Goal: Task Accomplishment & Management: Manage account settings

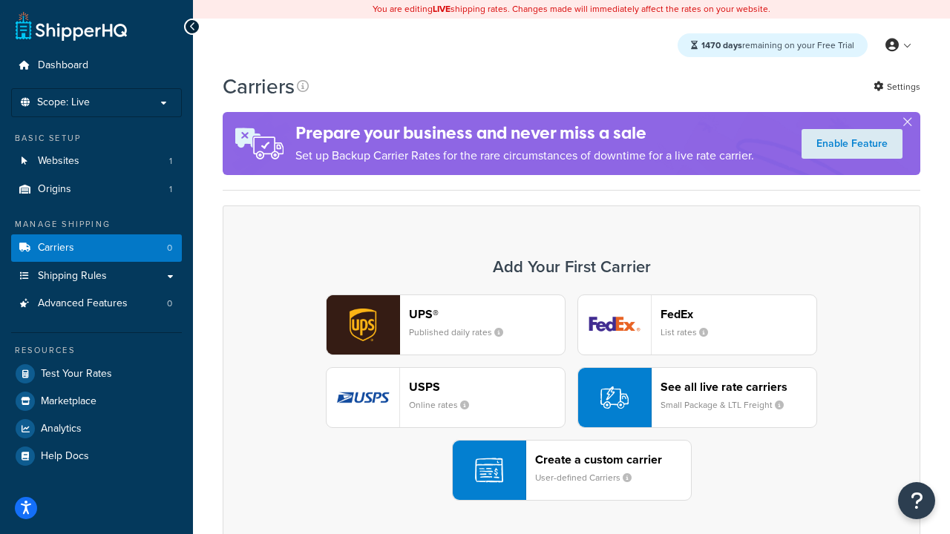
click at [571, 398] on div "UPS® Published daily rates FedEx List rates USPS Online rates See all live rate…" at bounding box center [571, 398] width 666 height 206
click at [738, 314] on header "FedEx" at bounding box center [738, 314] width 156 height 14
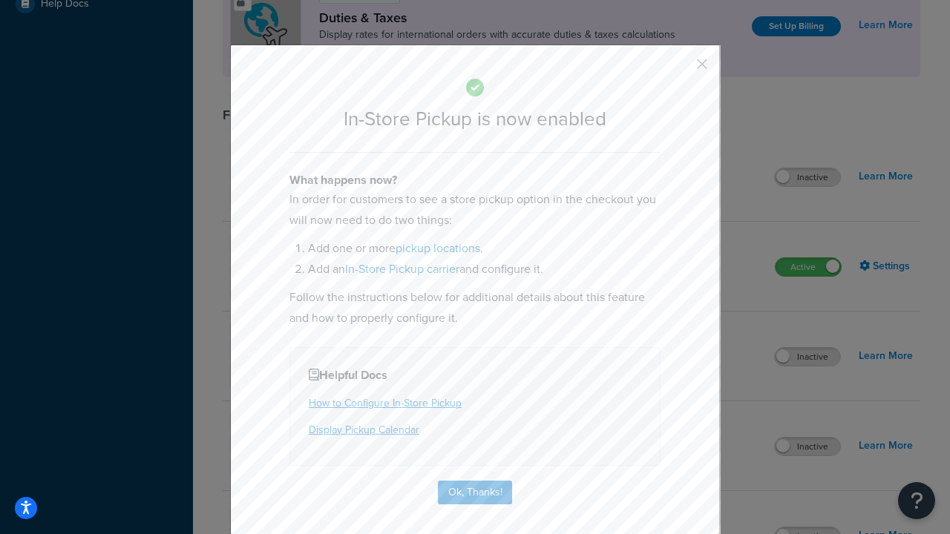
click at [680, 69] on button "button" at bounding box center [680, 70] width 4 height 4
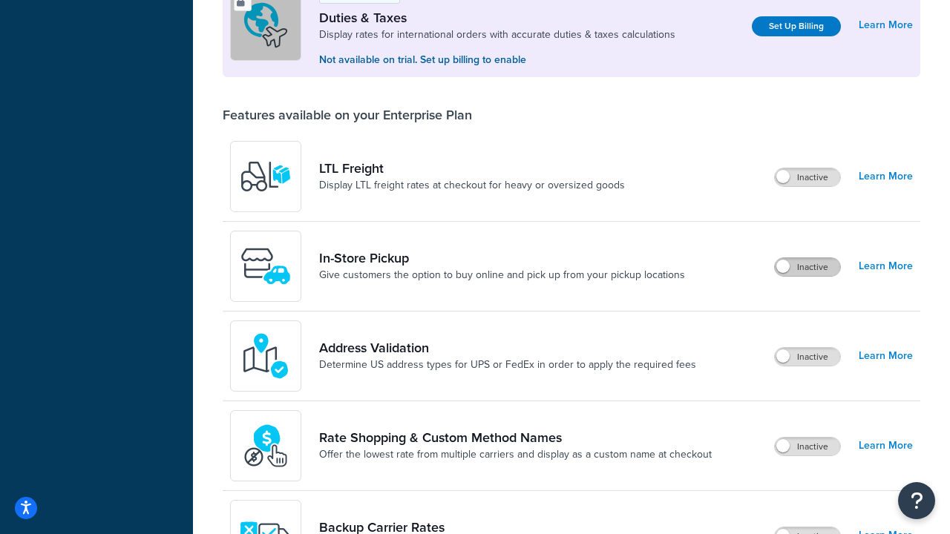
scroll to position [453, 0]
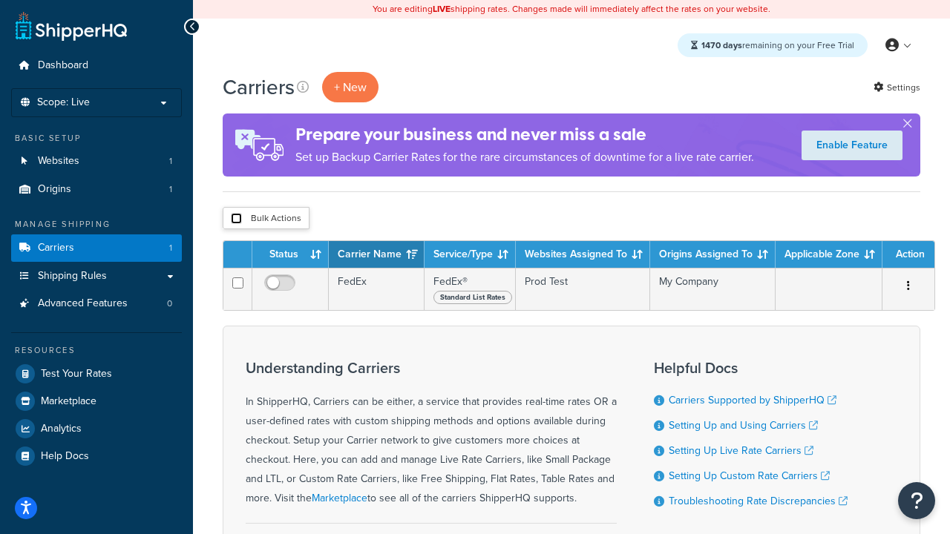
click at [236, 219] on input "checkbox" at bounding box center [236, 218] width 11 height 11
checkbox input "true"
click at [0, 0] on button "Delete" at bounding box center [0, 0] width 0 height 0
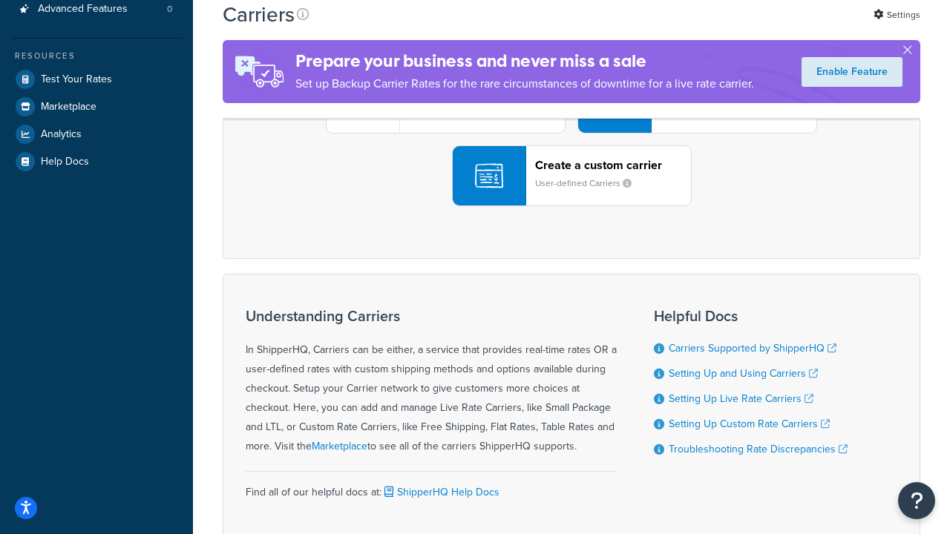
click at [571, 206] on div "UPS® Published daily rates FedEx List rates USPS Online rates See all live rate…" at bounding box center [571, 103] width 666 height 206
click at [738, 27] on header "FedEx" at bounding box center [738, 20] width 156 height 14
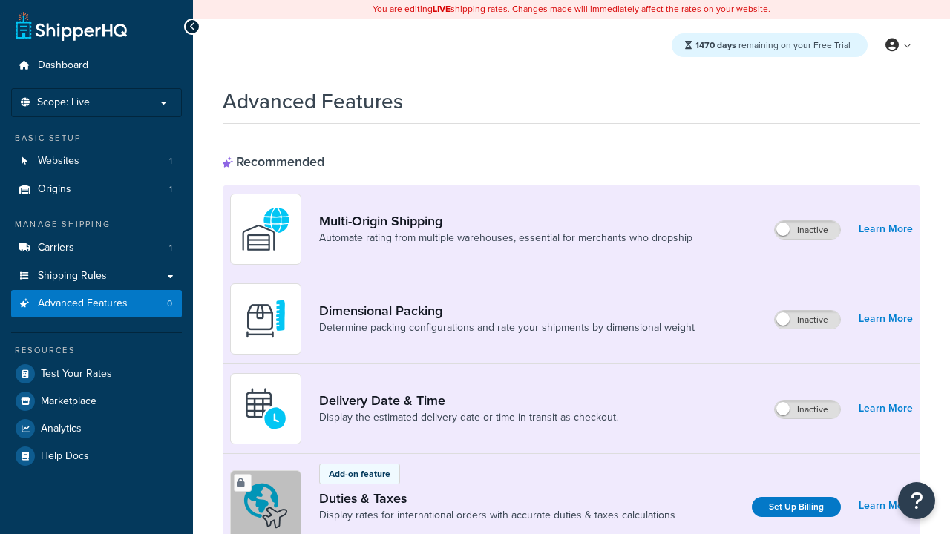
scroll to position [481, 0]
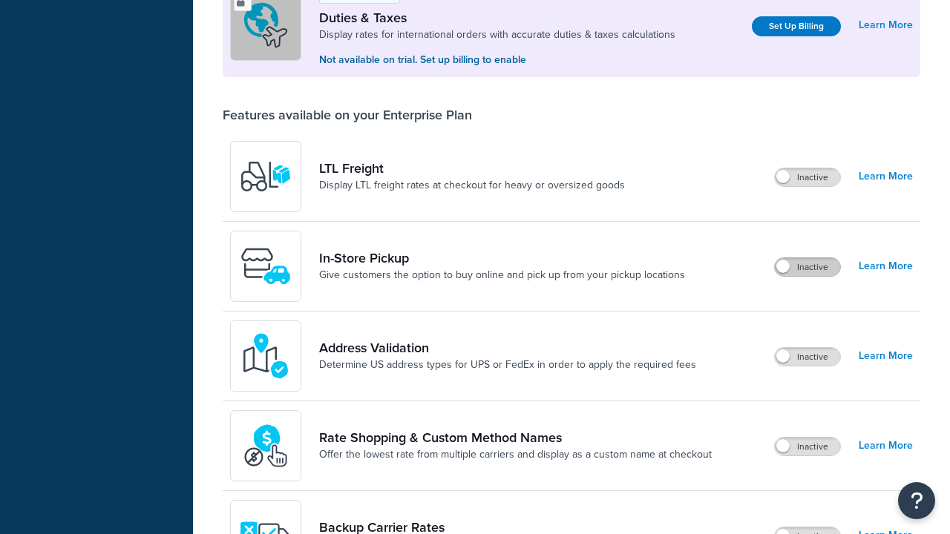
click at [807, 267] on label "Inactive" at bounding box center [807, 267] width 65 height 18
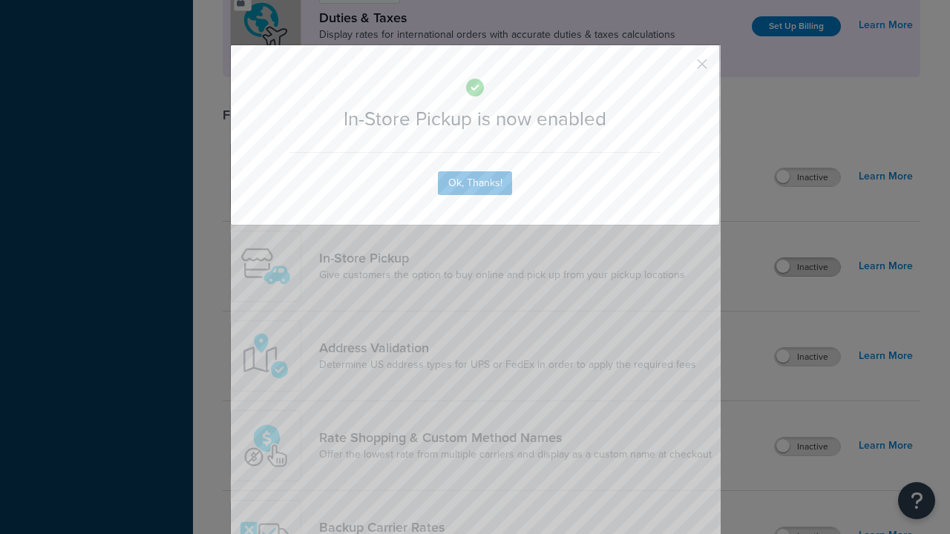
scroll to position [0, 0]
click at [680, 68] on button "button" at bounding box center [680, 70] width 4 height 4
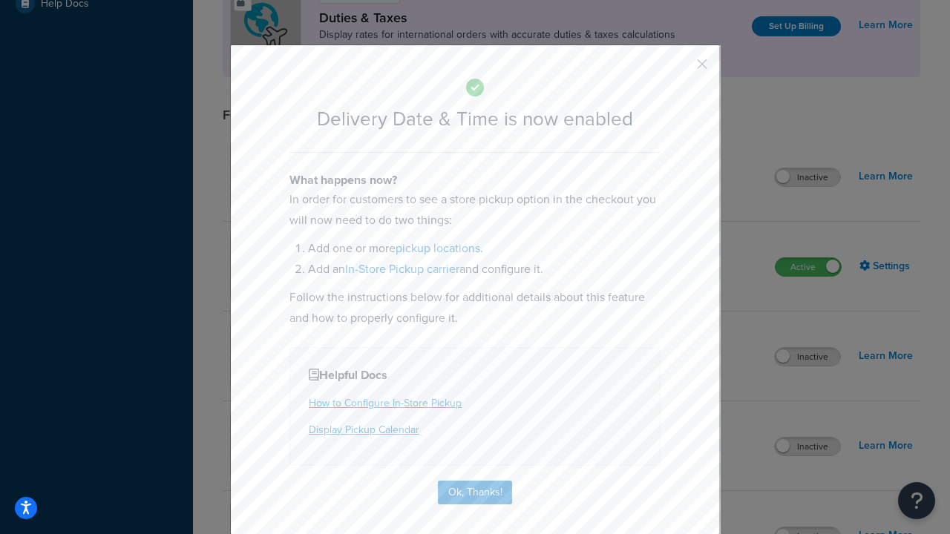
scroll to position [142, 0]
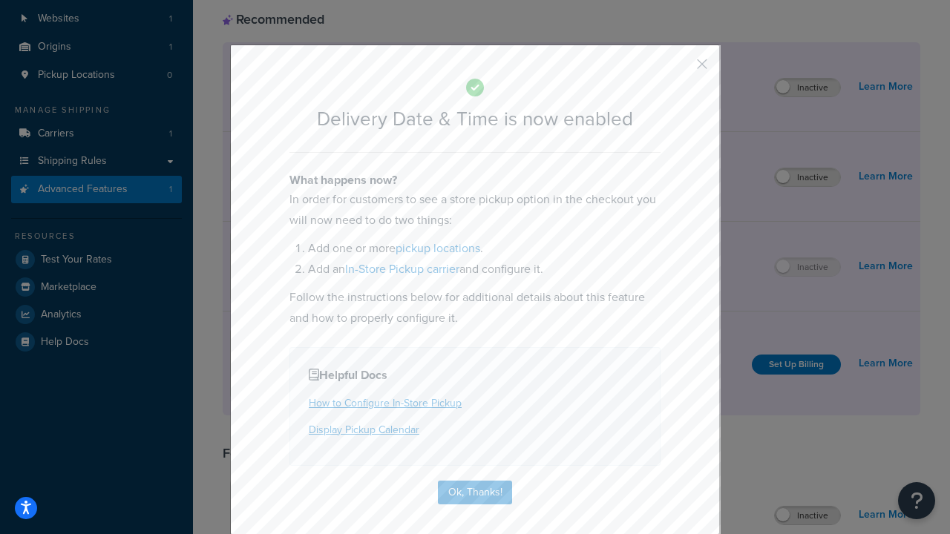
click at [680, 69] on button "button" at bounding box center [680, 70] width 4 height 4
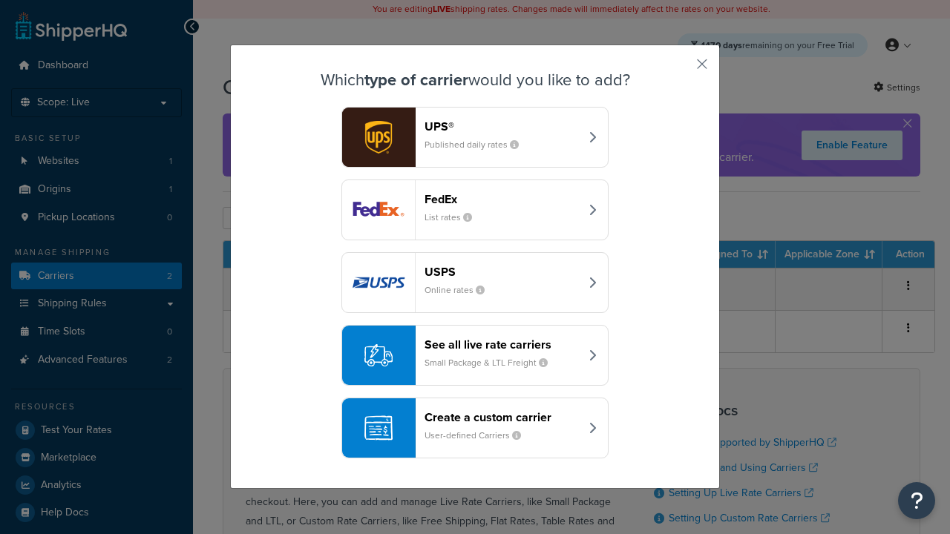
click at [475, 428] on div "Create a custom carrier User-defined Carriers" at bounding box center [501, 428] width 155 height 36
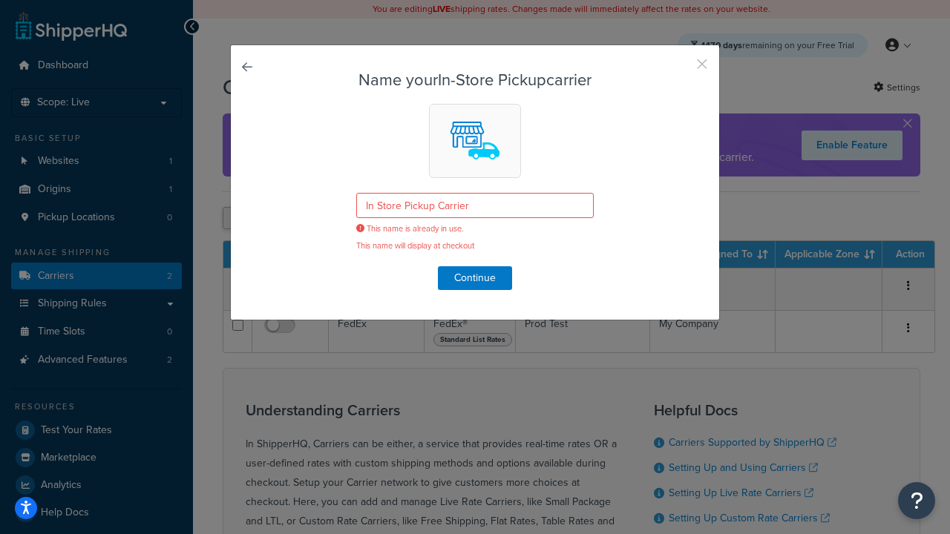
click at [680, 69] on button "button" at bounding box center [680, 70] width 4 height 4
click at [236, 219] on input "checkbox" at bounding box center [236, 218] width 11 height 11
checkbox input "true"
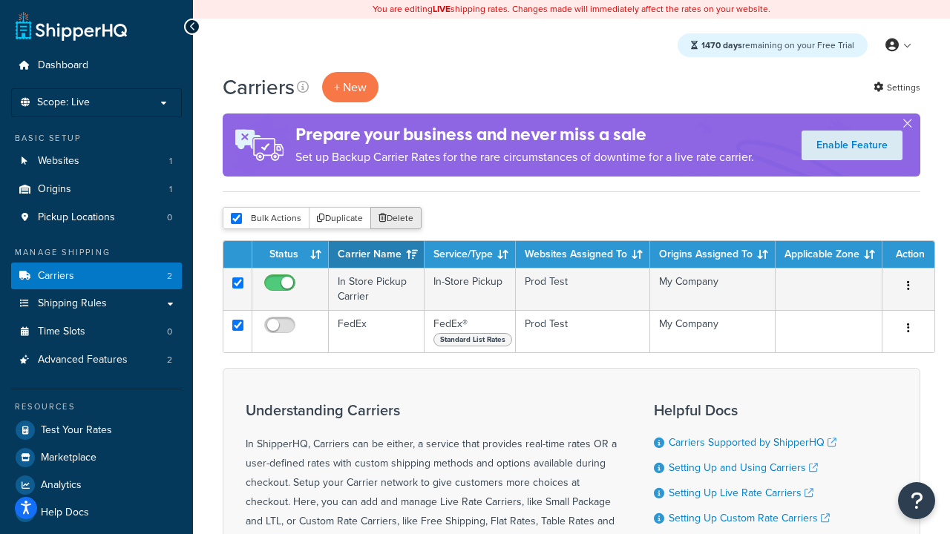
click at [399, 219] on button "Delete" at bounding box center [395, 218] width 51 height 22
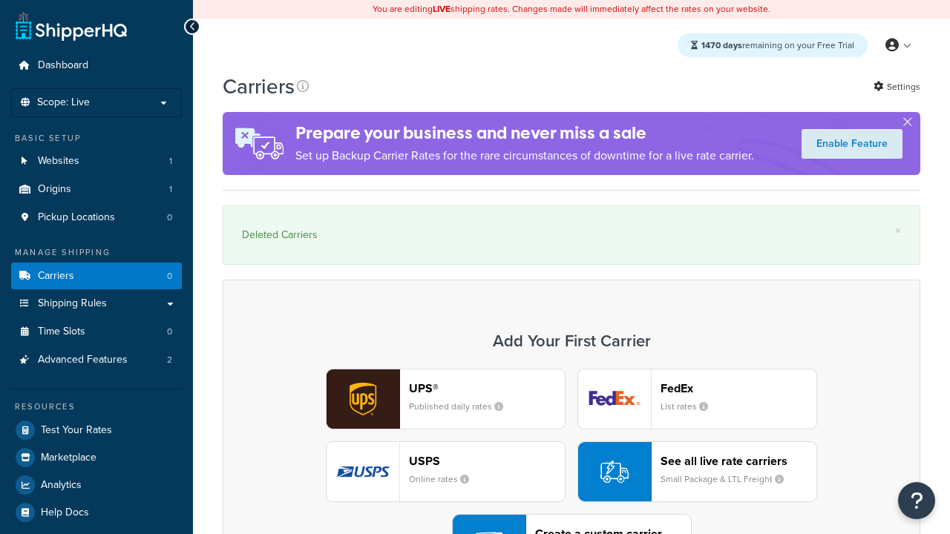
click at [571, 369] on div "UPS® Published daily rates FedEx List rates USPS Online rates See all live rate…" at bounding box center [571, 472] width 666 height 206
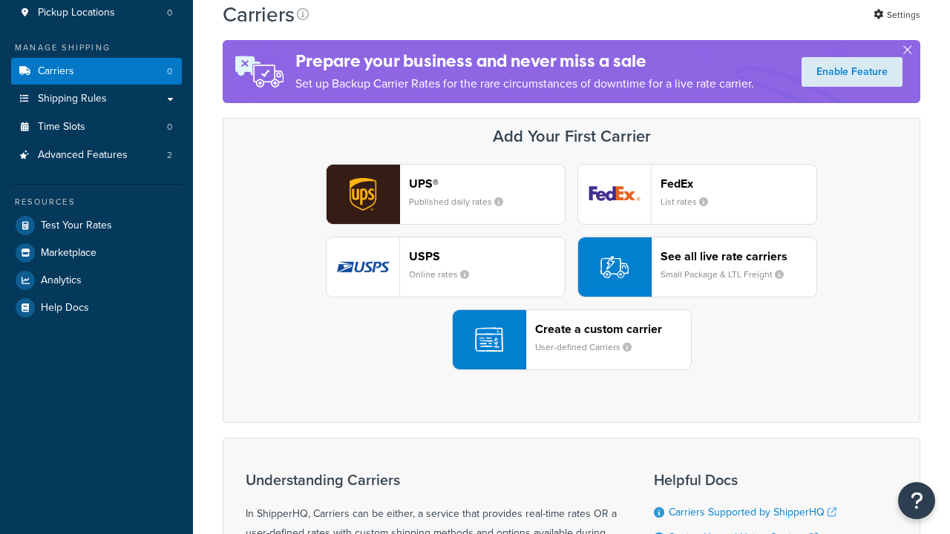
click at [571, 340] on div "Create a custom carrier User-defined Carriers" at bounding box center [613, 340] width 156 height 36
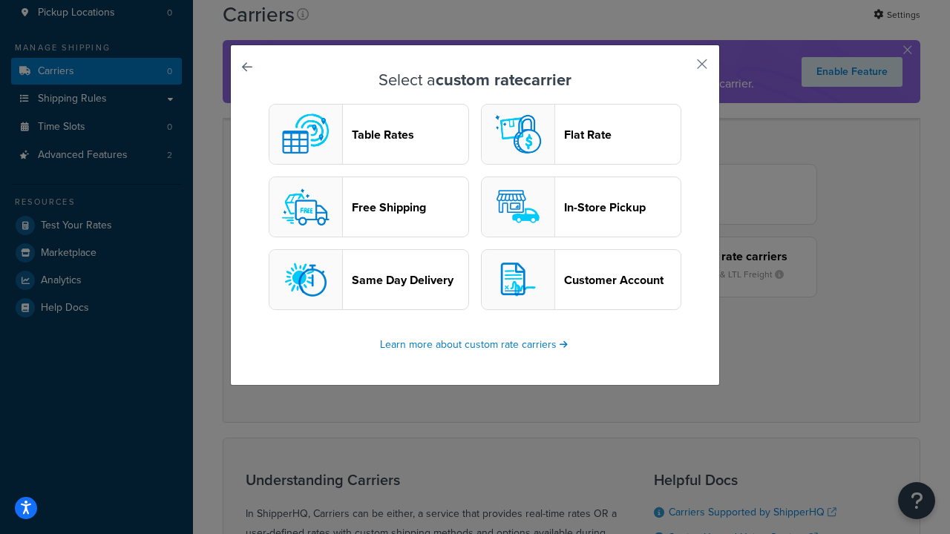
click at [581, 207] on header "In-Store Pickup" at bounding box center [622, 207] width 116 height 14
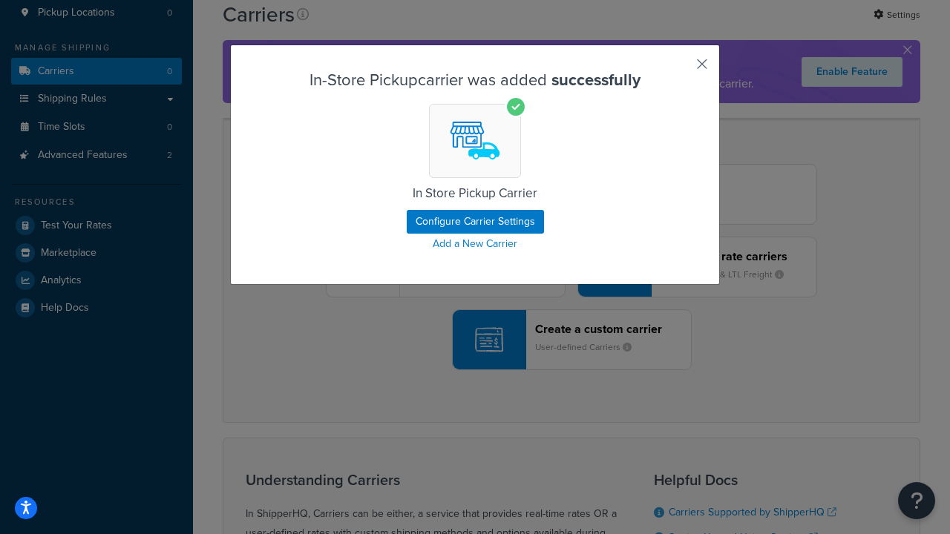
click at [680, 69] on button "button" at bounding box center [680, 70] width 4 height 4
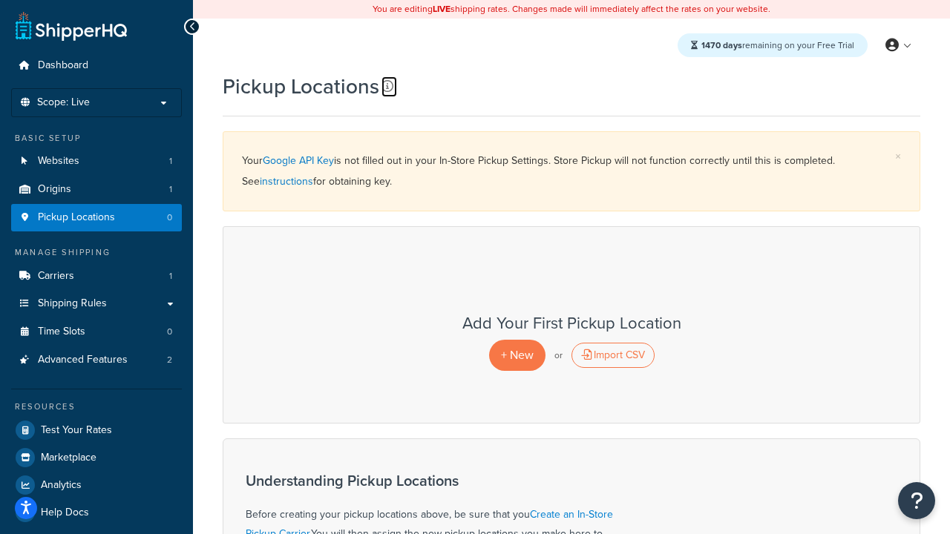
click at [387, 86] on icon at bounding box center [387, 86] width 12 height 12
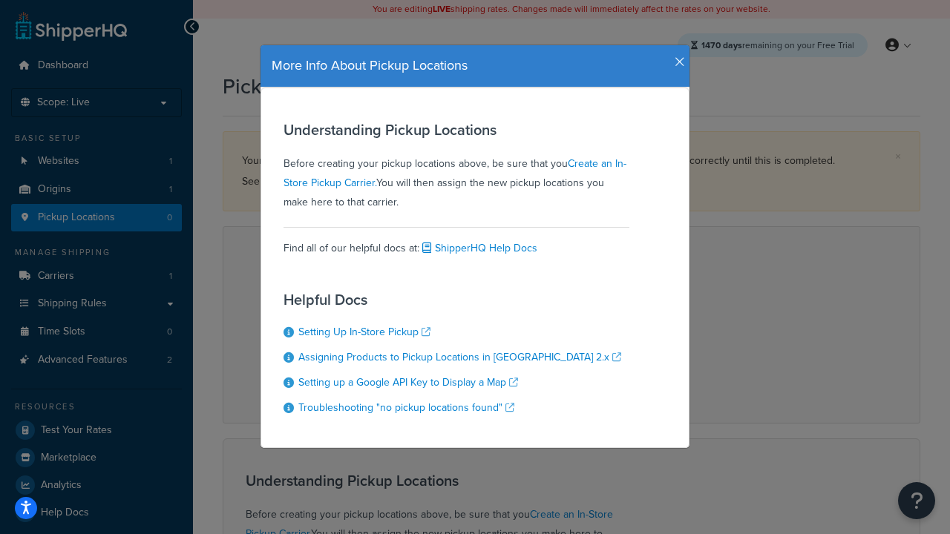
click at [676, 56] on icon "button" at bounding box center [679, 62] width 10 height 13
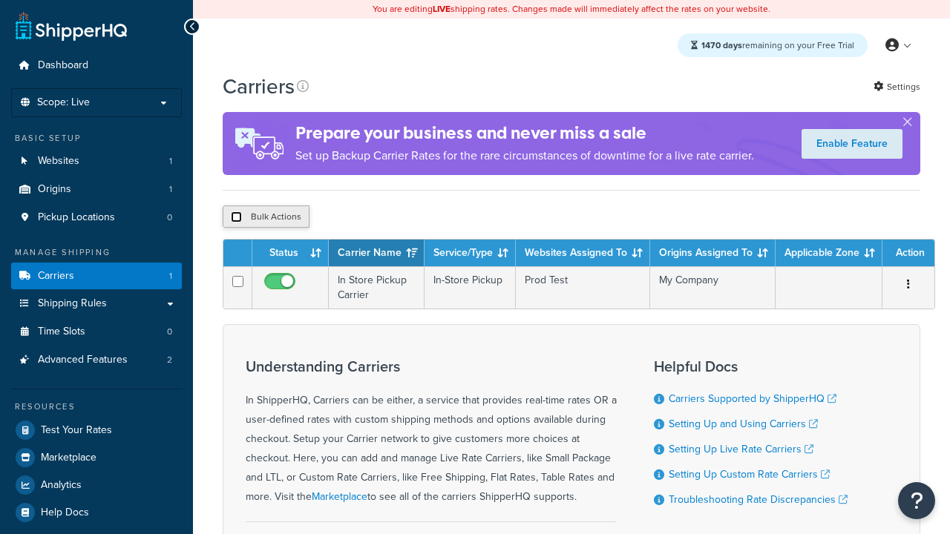
click at [236, 219] on input "checkbox" at bounding box center [236, 216] width 11 height 11
checkbox input "true"
click at [0, 0] on button "Delete" at bounding box center [0, 0] width 0 height 0
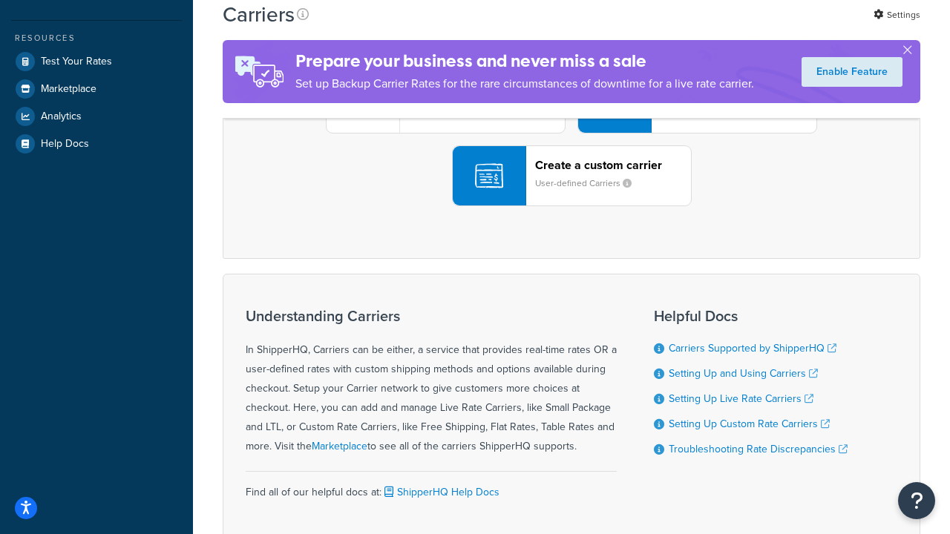
click at [571, 206] on div "UPS® Published daily rates FedEx List rates USPS Online rates See all live rate…" at bounding box center [571, 103] width 666 height 206
click at [738, 27] on header "FedEx" at bounding box center [738, 20] width 156 height 14
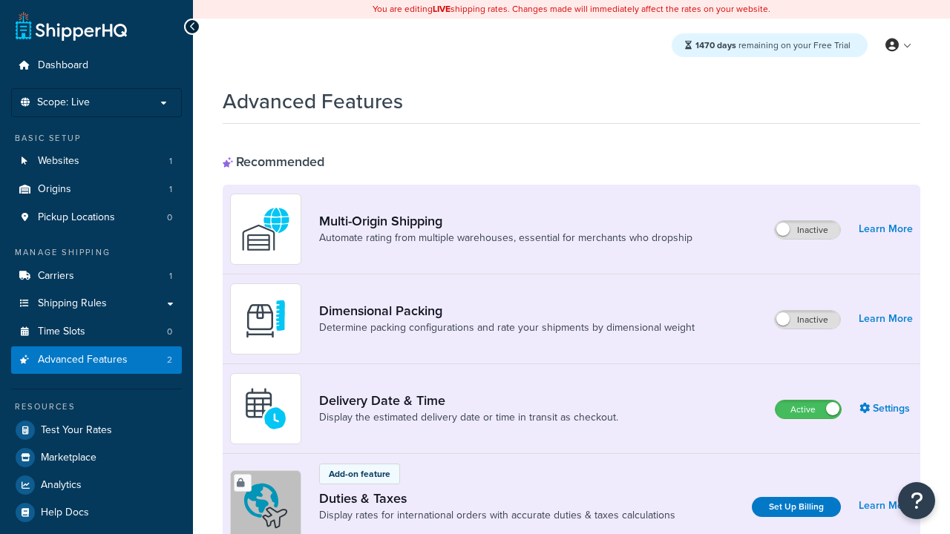
scroll to position [481, 0]
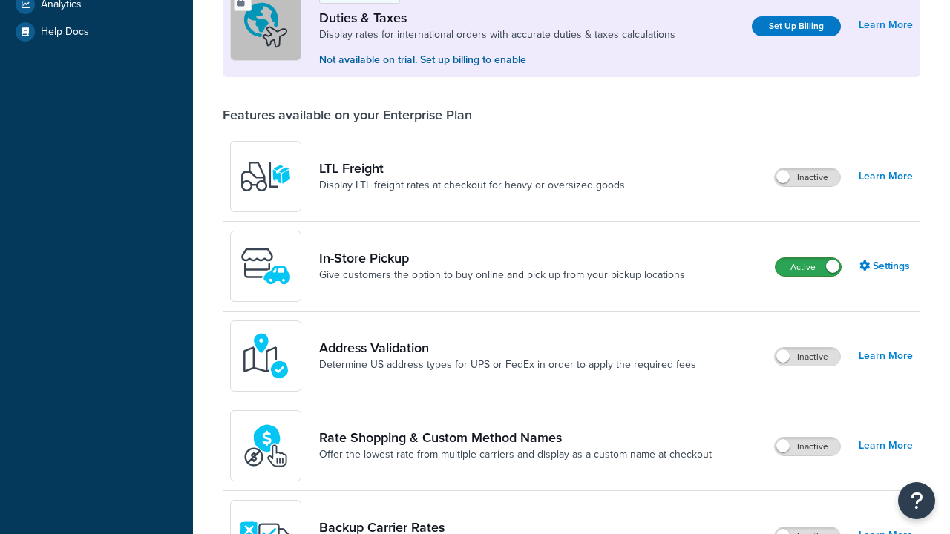
scroll to position [453, 0]
